Goal: Find specific page/section: Find specific page/section

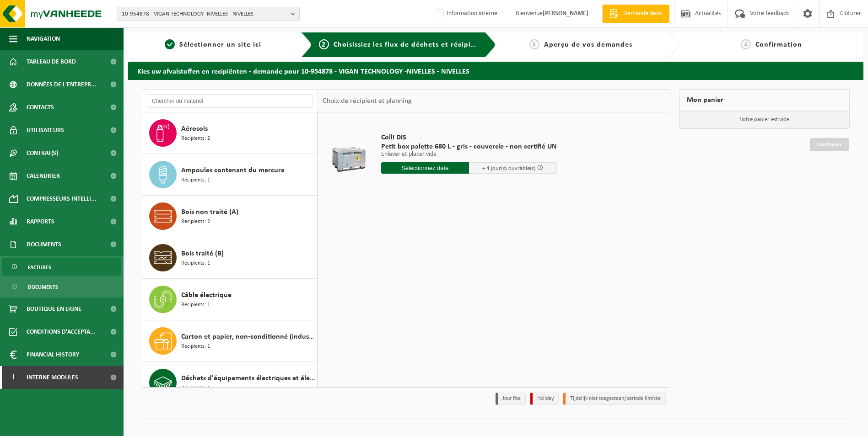
scroll to position [555, 0]
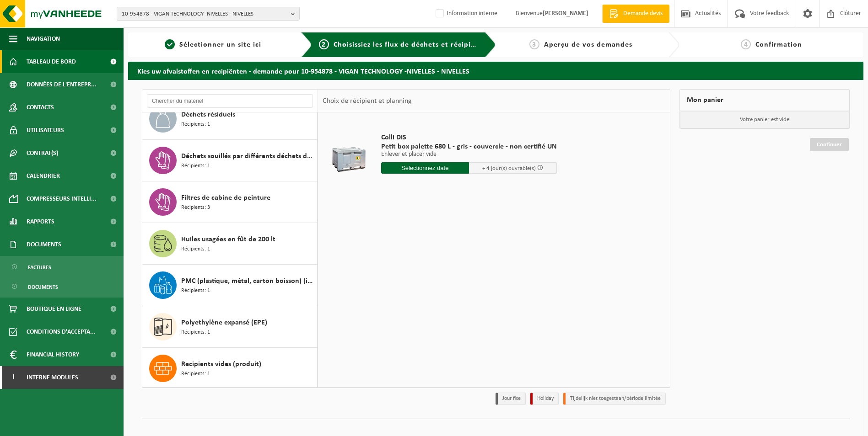
click at [73, 58] on span "Tableau de bord" at bounding box center [51, 61] width 49 height 23
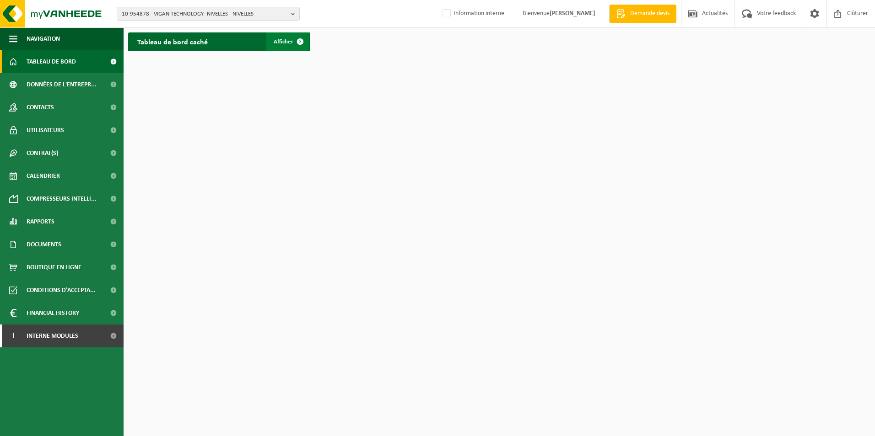
click at [277, 43] on span "Afficher" at bounding box center [284, 42] width 20 height 6
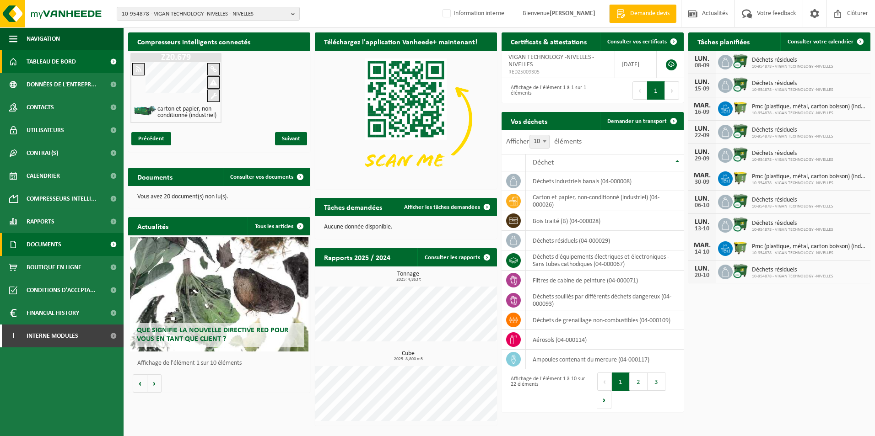
click at [45, 241] on span "Documents" at bounding box center [44, 244] width 35 height 23
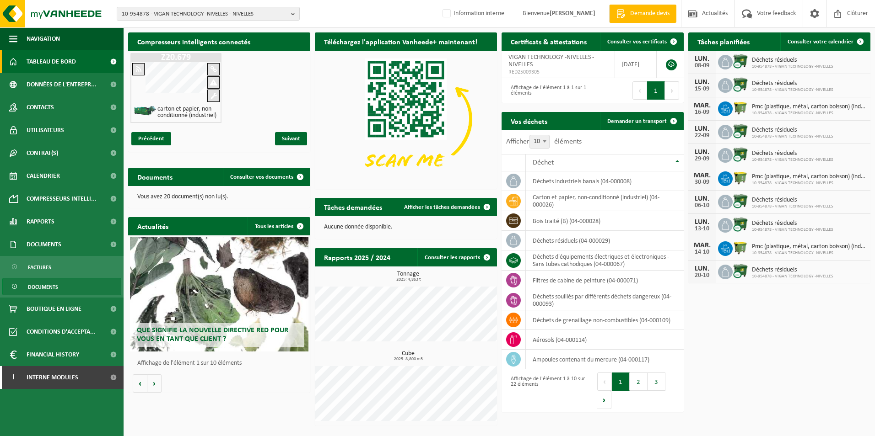
click at [51, 284] on span "Documents" at bounding box center [43, 287] width 30 height 17
